Goal: Task Accomplishment & Management: Manage account settings

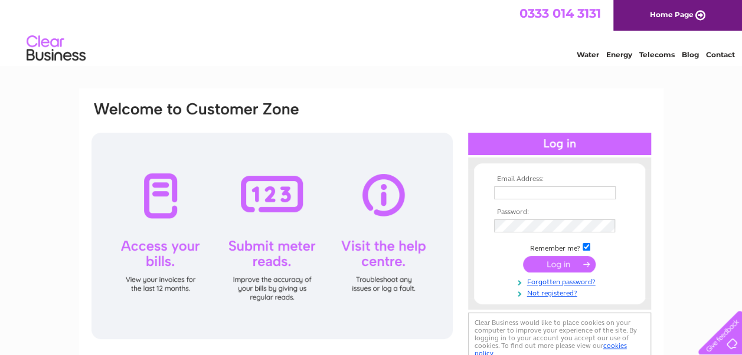
type input "[PERSON_NAME][EMAIL_ADDRESS][DOMAIN_NAME]"
click at [539, 264] on input "submit" at bounding box center [559, 264] width 73 height 17
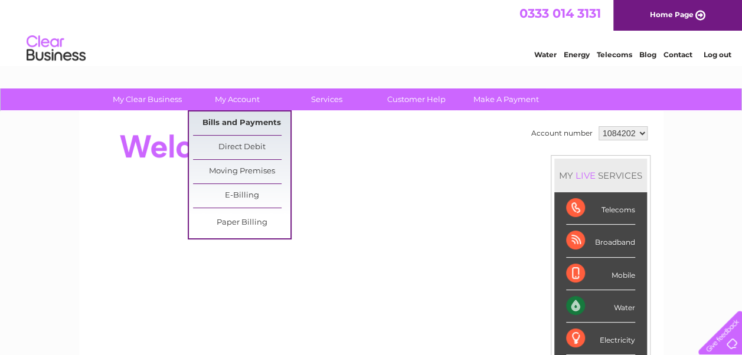
click at [230, 123] on link "Bills and Payments" at bounding box center [241, 124] width 97 height 24
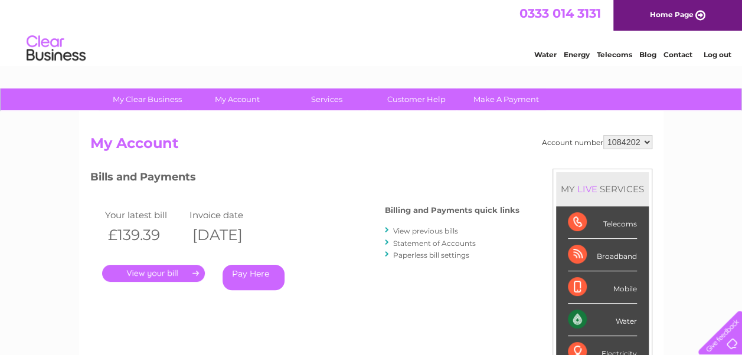
click at [145, 275] on link "." at bounding box center [153, 273] width 103 height 17
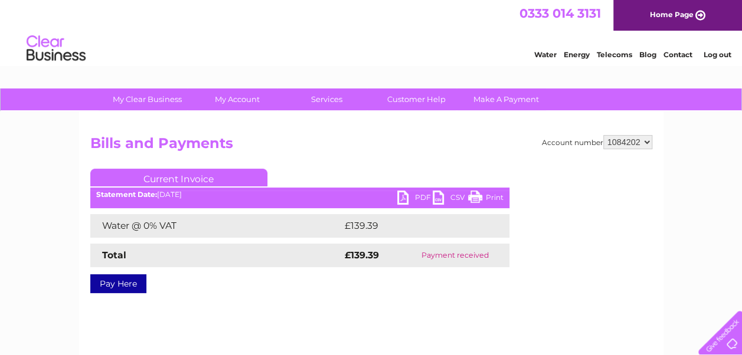
click at [405, 194] on link "PDF" at bounding box center [414, 199] width 35 height 17
